Goal: Task Accomplishment & Management: Use online tool/utility

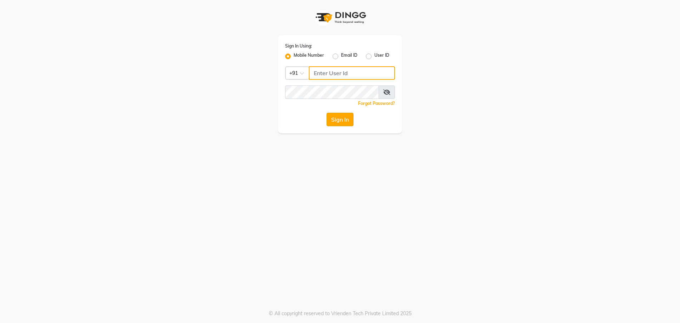
type input "7058190208"
click at [341, 120] on button "Sign In" at bounding box center [340, 119] width 27 height 13
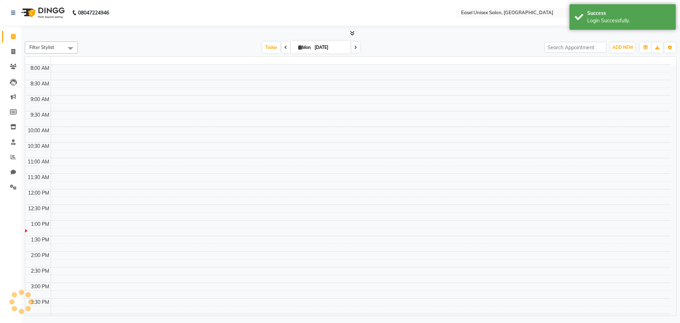
select select "en"
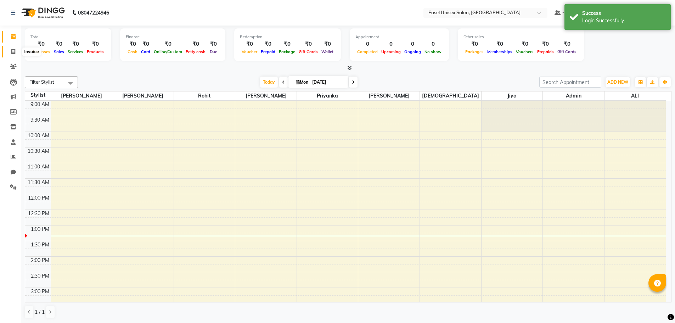
click at [12, 55] on link "Invoice" at bounding box center [10, 52] width 17 height 12
select select "service"
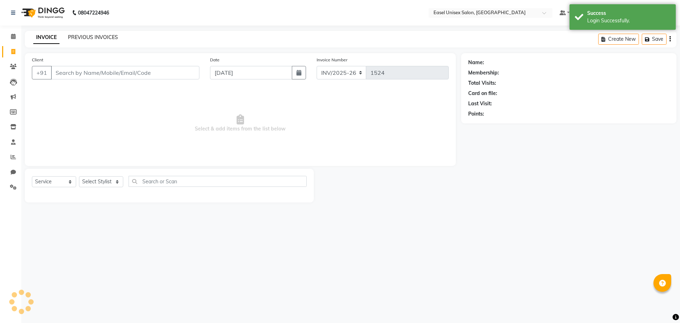
click at [79, 36] on link "PREVIOUS INVOICES" at bounding box center [93, 37] width 50 height 6
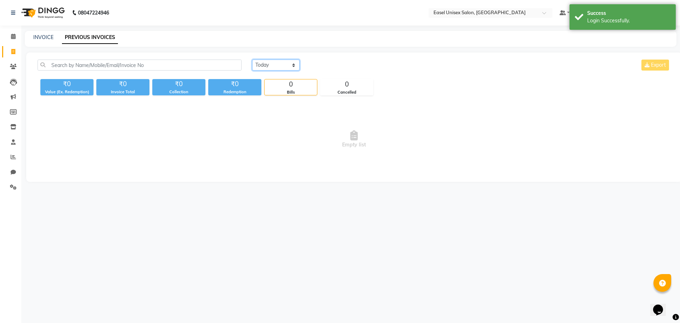
click at [285, 64] on select "Today Yesterday Custom Range" at bounding box center [275, 65] width 47 height 11
select select "yesterday"
click at [252, 60] on select "Today Yesterday Custom Range" at bounding box center [275, 65] width 47 height 11
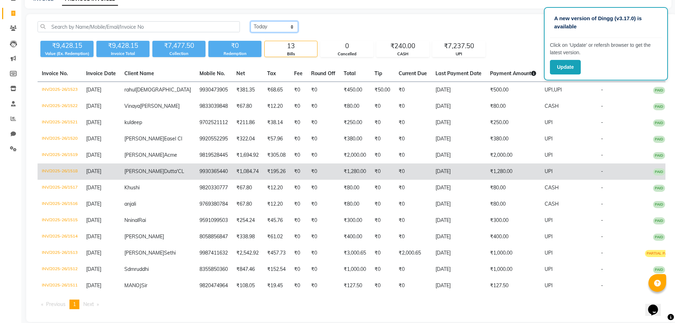
scroll to position [19, 0]
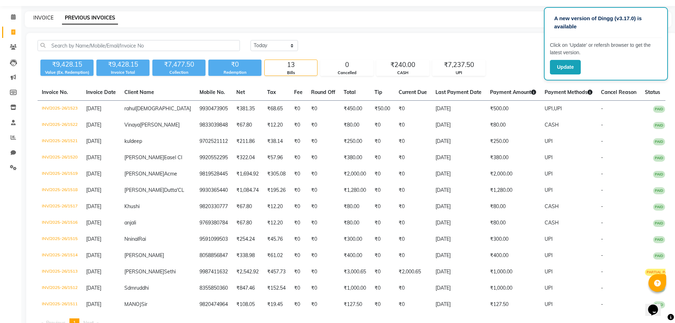
click at [43, 19] on link "INVOICE" at bounding box center [43, 18] width 20 height 6
select select "service"
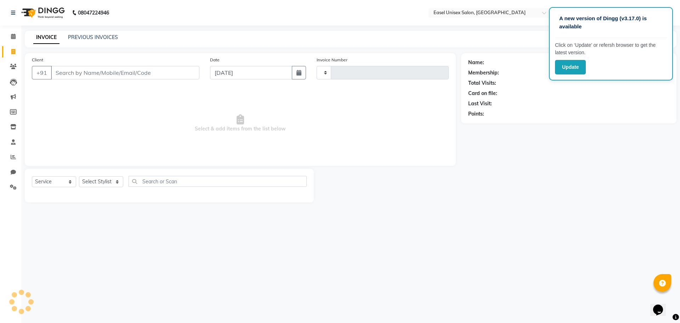
type input "1524"
select select "8639"
click at [102, 38] on link "PREVIOUS INVOICES" at bounding box center [93, 37] width 50 height 6
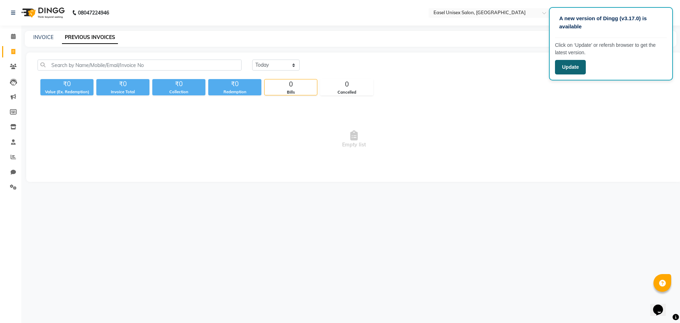
click at [563, 69] on button "Update" at bounding box center [570, 67] width 31 height 15
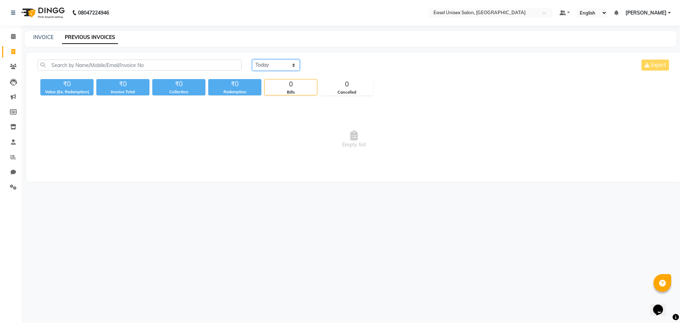
click at [279, 66] on select "[DATE] [DATE] Custom Range" at bounding box center [275, 65] width 47 height 11
select select "range"
click at [252, 60] on select "[DATE] [DATE] Custom Range" at bounding box center [275, 65] width 47 height 11
click at [329, 65] on input "[DATE]" at bounding box center [334, 65] width 50 height 10
select select "9"
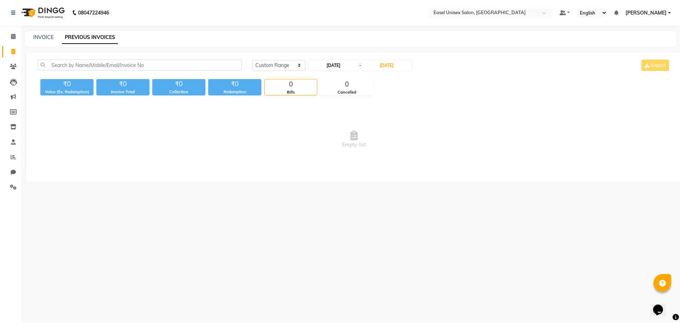
select select "2025"
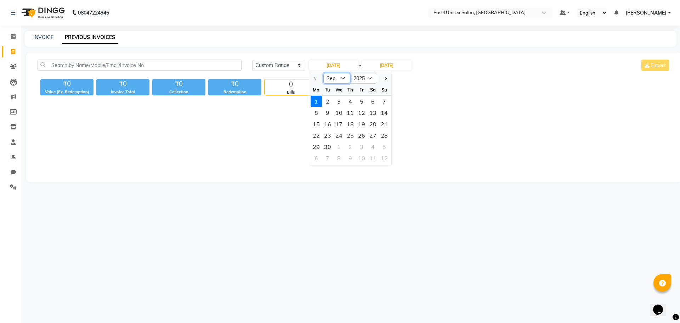
click at [343, 82] on select "Jan Feb Mar Apr May Jun Jul Aug Sep Oct Nov Dec" at bounding box center [337, 78] width 27 height 11
select select "8"
click at [324, 73] on select "Jan Feb Mar Apr May Jun Jul Aug Sep Oct Nov Dec" at bounding box center [337, 78] width 27 height 11
click at [362, 103] on div "1" at bounding box center [361, 101] width 11 height 11
type input "01-08-2025"
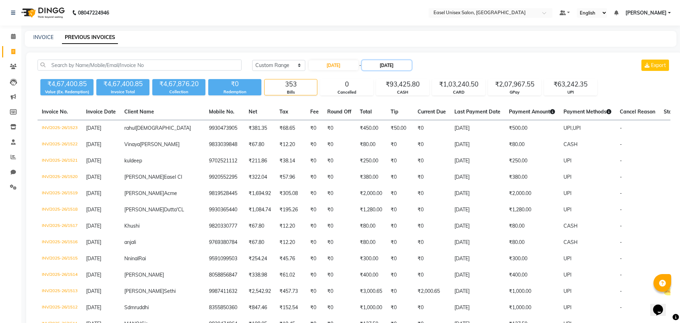
click at [401, 67] on input "[DATE]" at bounding box center [387, 65] width 50 height 10
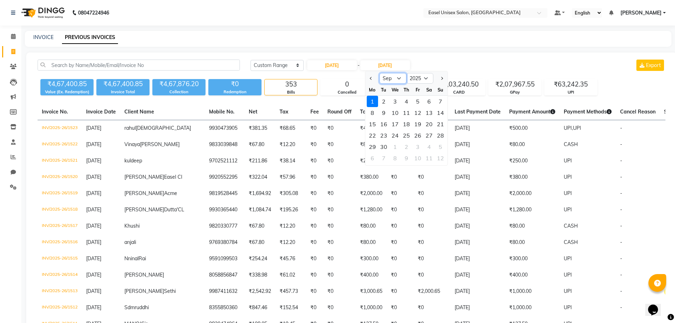
click at [402, 79] on select "Aug Sep Oct Nov Dec" at bounding box center [393, 78] width 27 height 11
select select "8"
click at [380, 73] on select "Aug Sep Oct Nov Dec" at bounding box center [393, 78] width 27 height 11
click at [442, 146] on div "31" at bounding box center [440, 146] width 11 height 11
type input "31-08-2025"
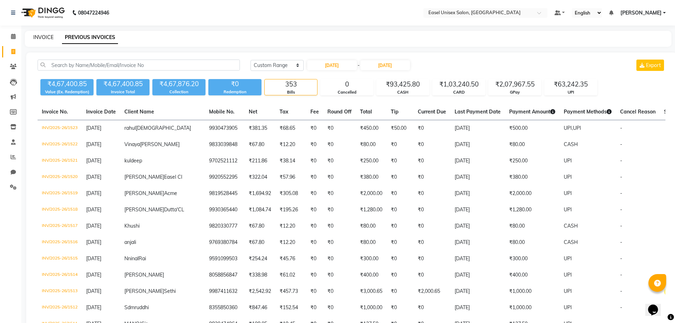
click at [46, 39] on link "INVOICE" at bounding box center [43, 37] width 20 height 6
select select "service"
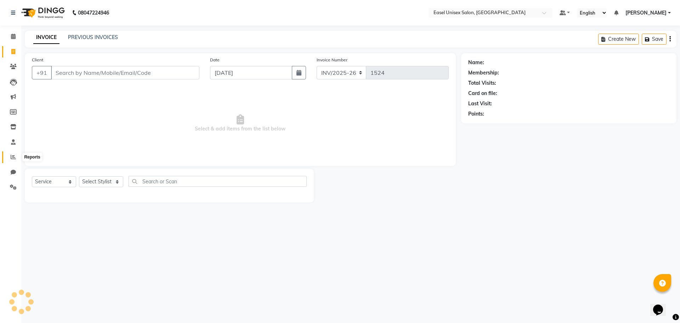
click at [14, 156] on icon at bounding box center [13, 156] width 5 height 5
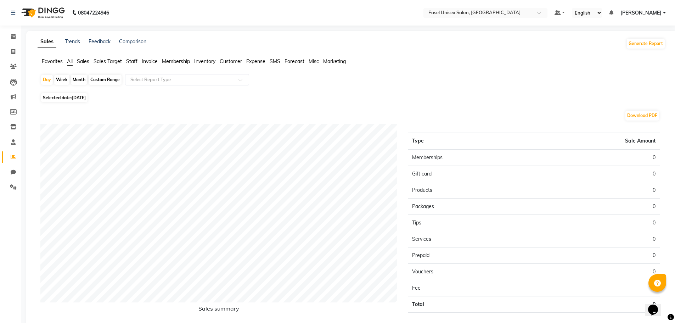
click at [134, 64] on span "Staff" at bounding box center [131, 61] width 11 height 6
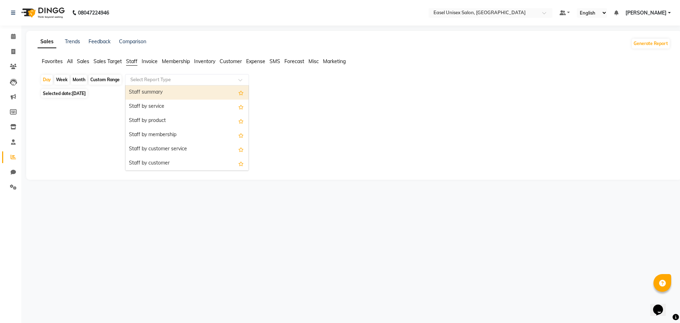
click at [213, 79] on input "text" at bounding box center [180, 79] width 102 height 7
click at [216, 92] on div "Staff summary" at bounding box center [186, 92] width 123 height 14
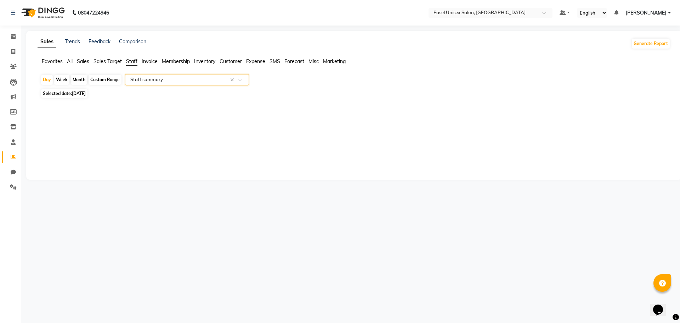
click at [84, 79] on div "Month" at bounding box center [79, 80] width 16 height 10
select select "9"
select select "2025"
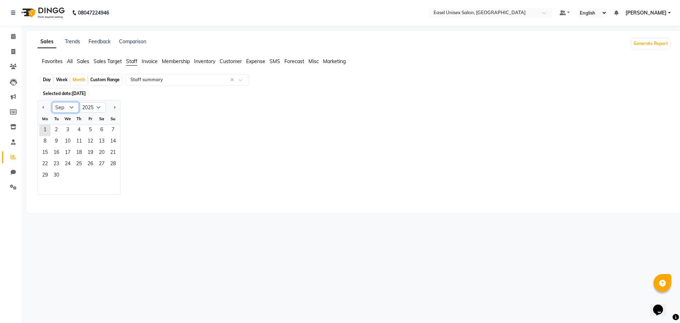
click at [76, 108] on select "Jan Feb Mar Apr May Jun [DATE] Aug Sep Oct Nov Dec" at bounding box center [65, 107] width 27 height 11
select select "8"
click at [52, 102] on select "Jan Feb Mar Apr May Jun [DATE] Aug Sep Oct Nov Dec" at bounding box center [65, 107] width 27 height 11
click at [94, 128] on span "1" at bounding box center [90, 130] width 11 height 11
select select "full_report"
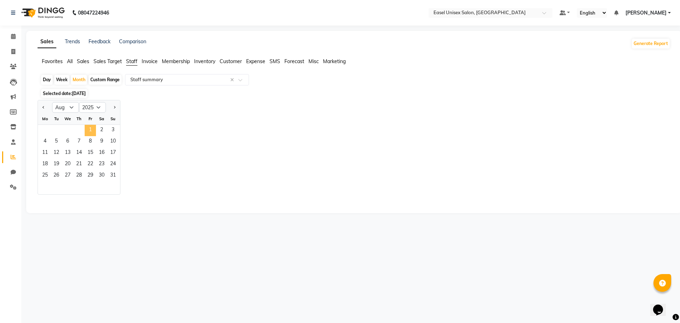
select select "csv"
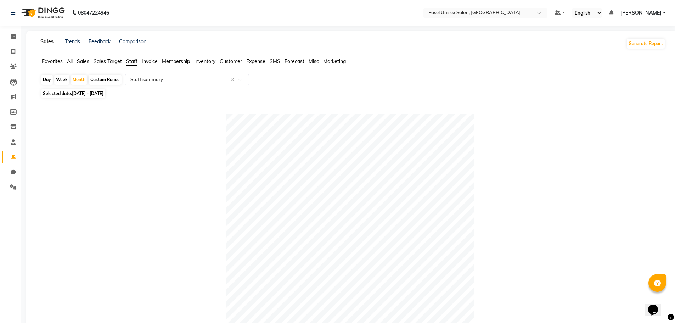
select select "service"
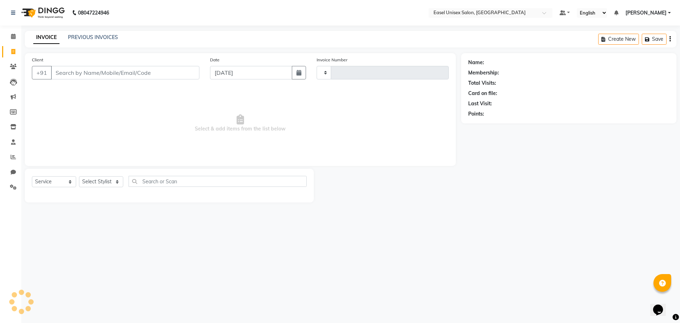
type input "1524"
select select "8639"
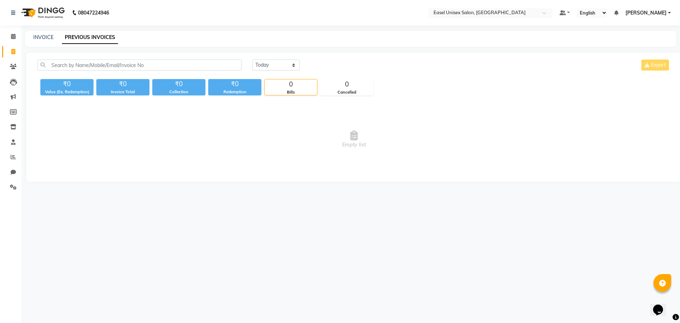
select select "service"
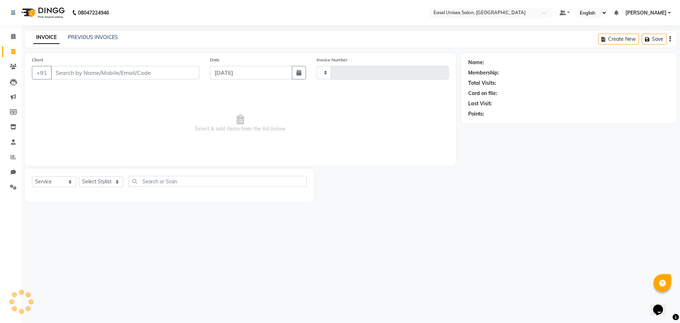
type input "1524"
select select "8639"
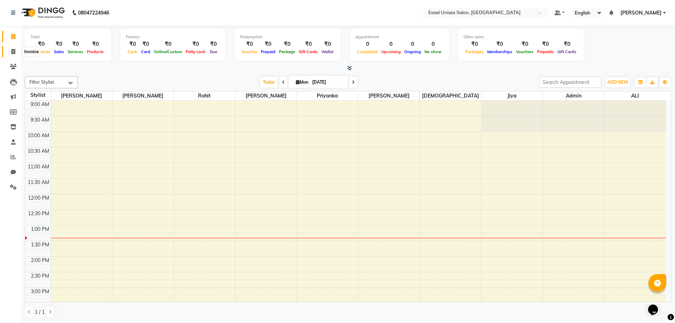
click at [14, 52] on icon at bounding box center [13, 51] width 4 height 5
select select "service"
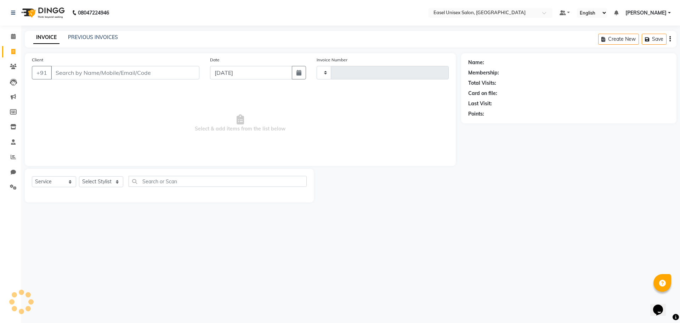
type input "1524"
select select "8639"
click at [14, 155] on icon at bounding box center [13, 156] width 5 height 5
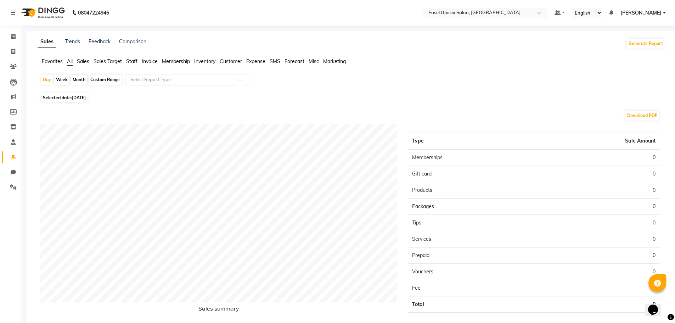
click at [130, 60] on span "Staff" at bounding box center [131, 61] width 11 height 6
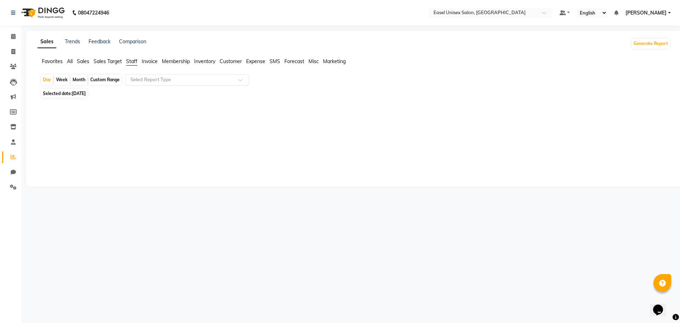
click at [162, 79] on input "text" at bounding box center [180, 79] width 102 height 7
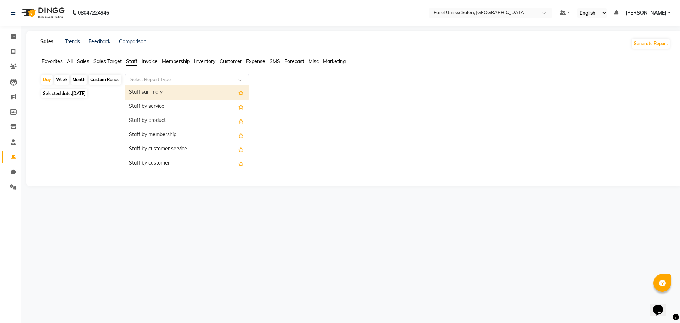
click at [171, 93] on div "Staff summary" at bounding box center [186, 92] width 123 height 14
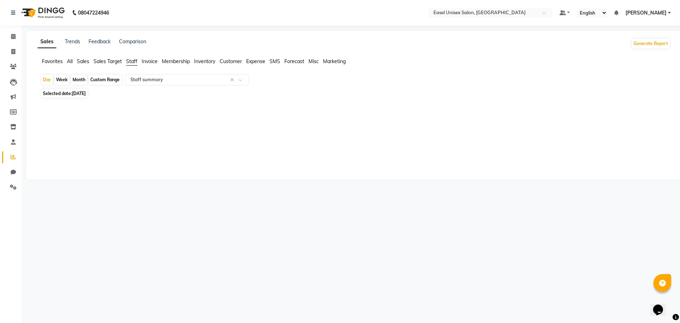
click at [79, 81] on div "Month" at bounding box center [79, 80] width 16 height 10
select select "9"
select select "2025"
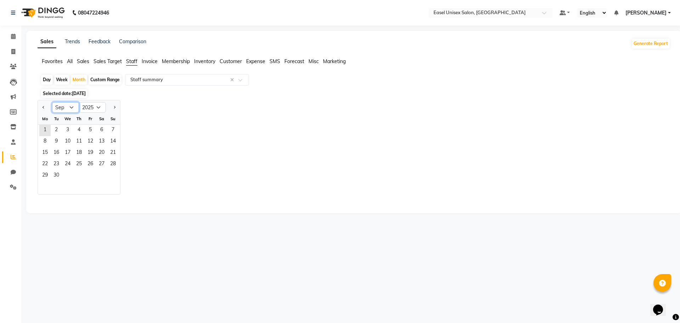
click at [76, 105] on select "Jan Feb Mar Apr May Jun [DATE] Aug Sep Oct Nov Dec" at bounding box center [65, 107] width 27 height 11
select select "8"
click at [52, 102] on select "Jan Feb Mar Apr May Jun [DATE] Aug Sep Oct Nov Dec" at bounding box center [65, 107] width 27 height 11
click at [91, 129] on span "1" at bounding box center [90, 130] width 11 height 11
select select "full_report"
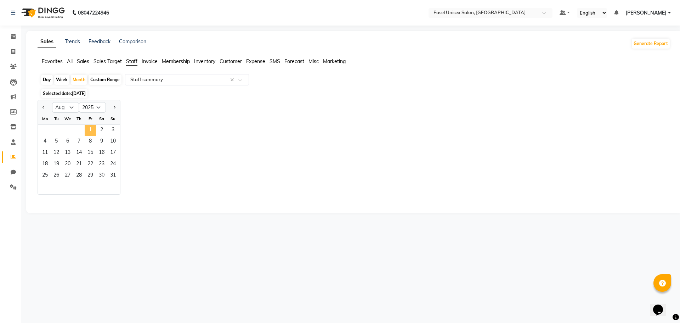
select select "csv"
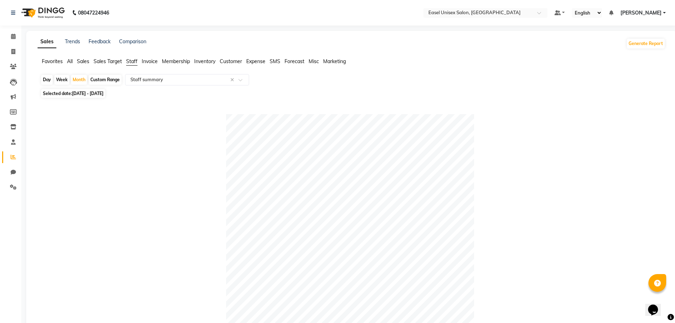
select select "service"
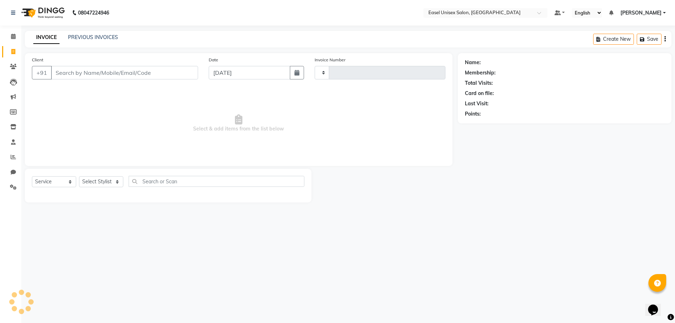
type input "1524"
select select "8639"
